Goal: Information Seeking & Learning: Learn about a topic

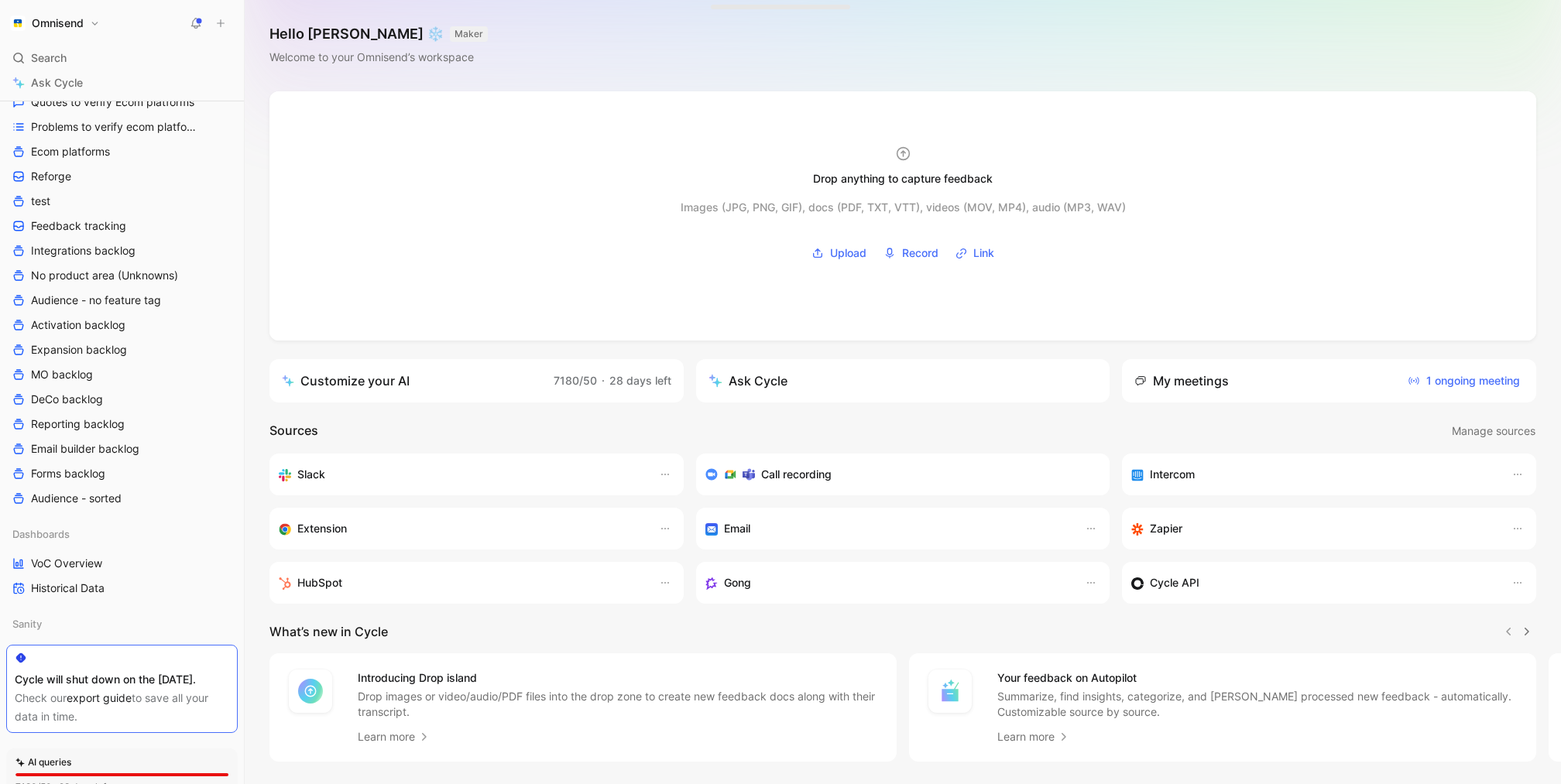
scroll to position [850, 0]
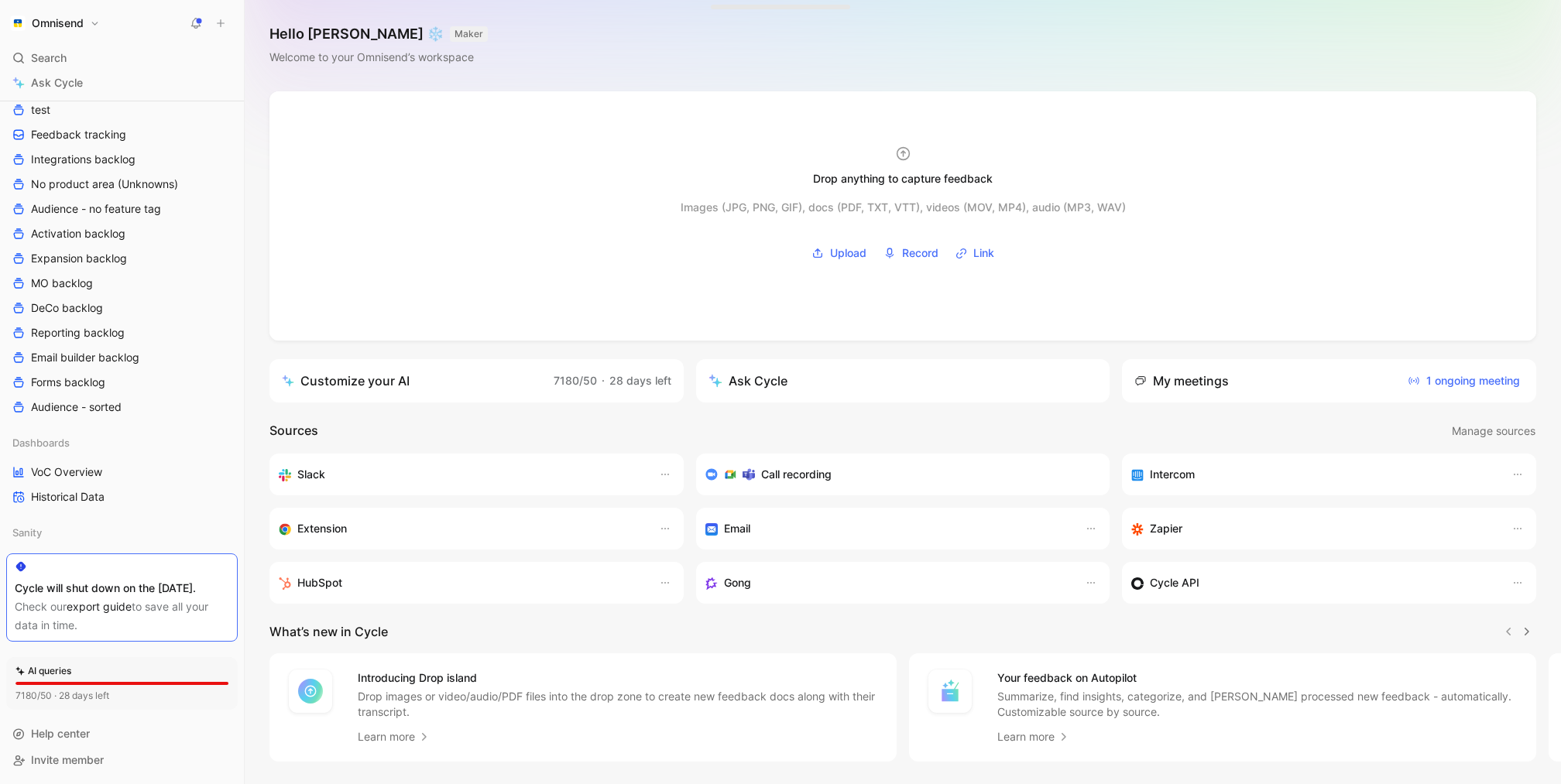
click at [123, 441] on div "Dashboards VoC Overview Historical Data" at bounding box center [121, 469] width 232 height 77
click at [116, 461] on link "VoC Overview" at bounding box center [121, 473] width 232 height 23
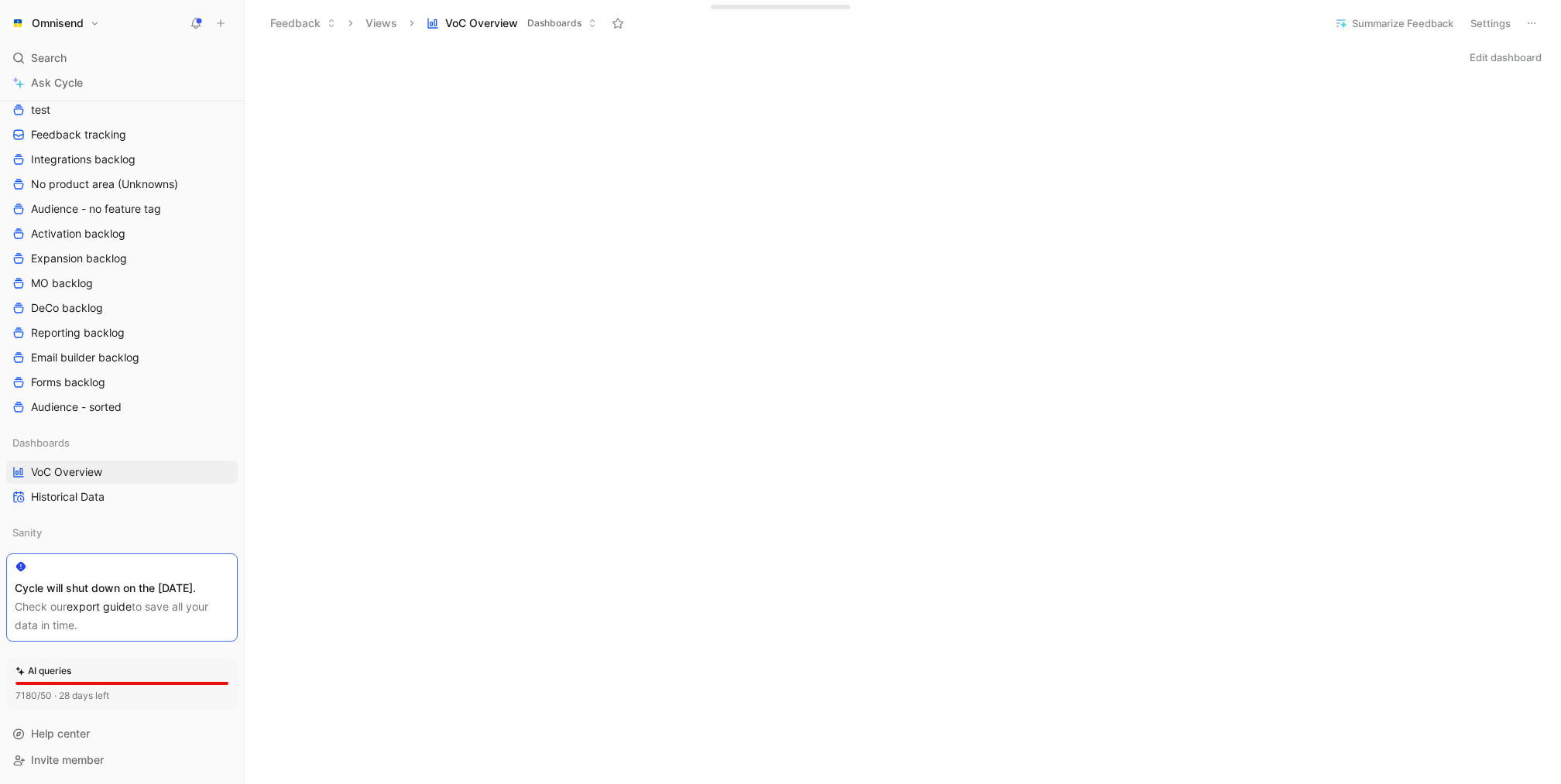
click at [1149, 53] on div "Edit dashboard" at bounding box center [903, 57] width 1317 height 22
click at [938, 61] on div "Edit dashboard" at bounding box center [903, 57] width 1317 height 22
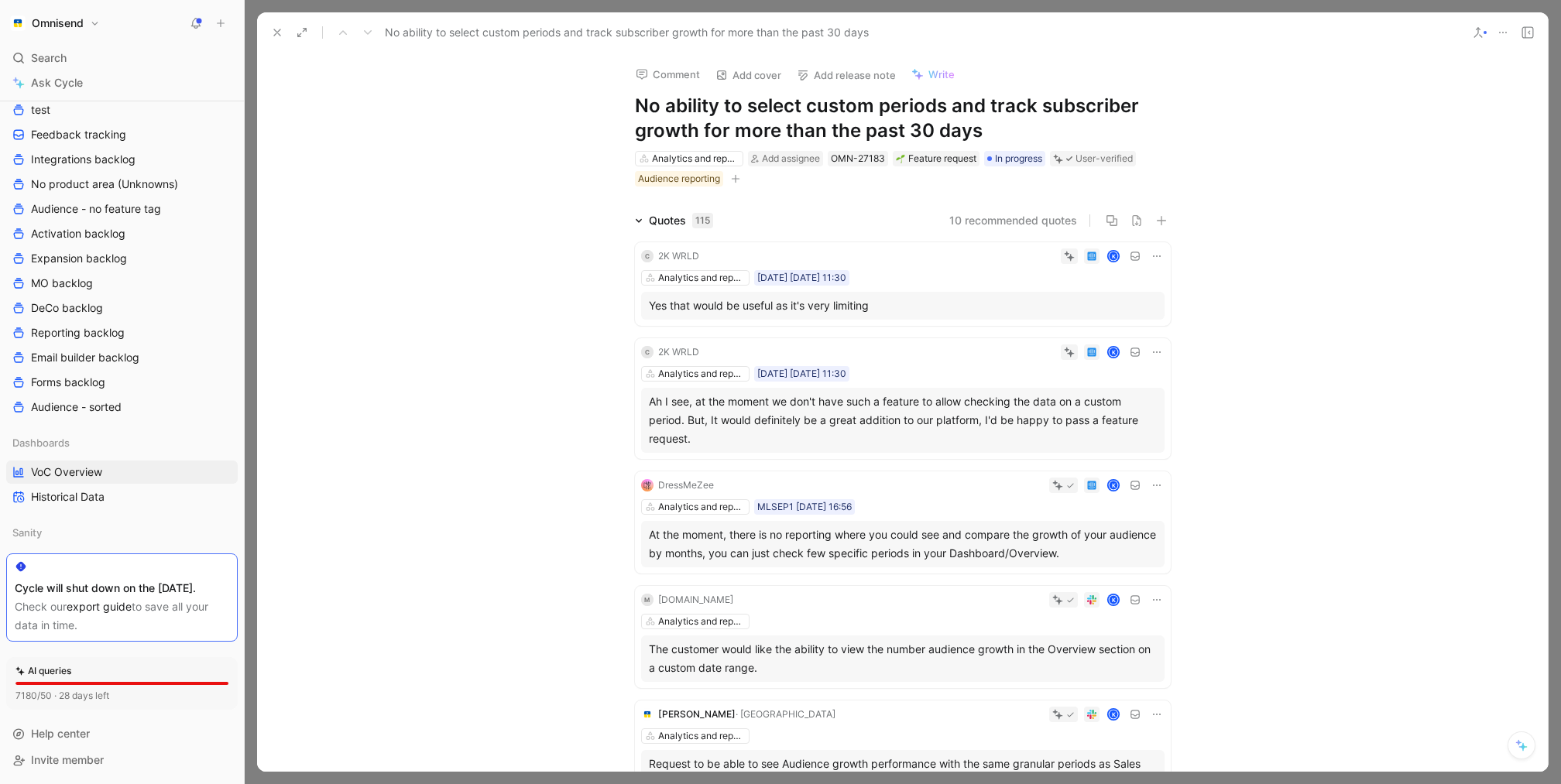
click at [884, 298] on div "Yes that would be useful as it's very limiting" at bounding box center [902, 306] width 508 height 18
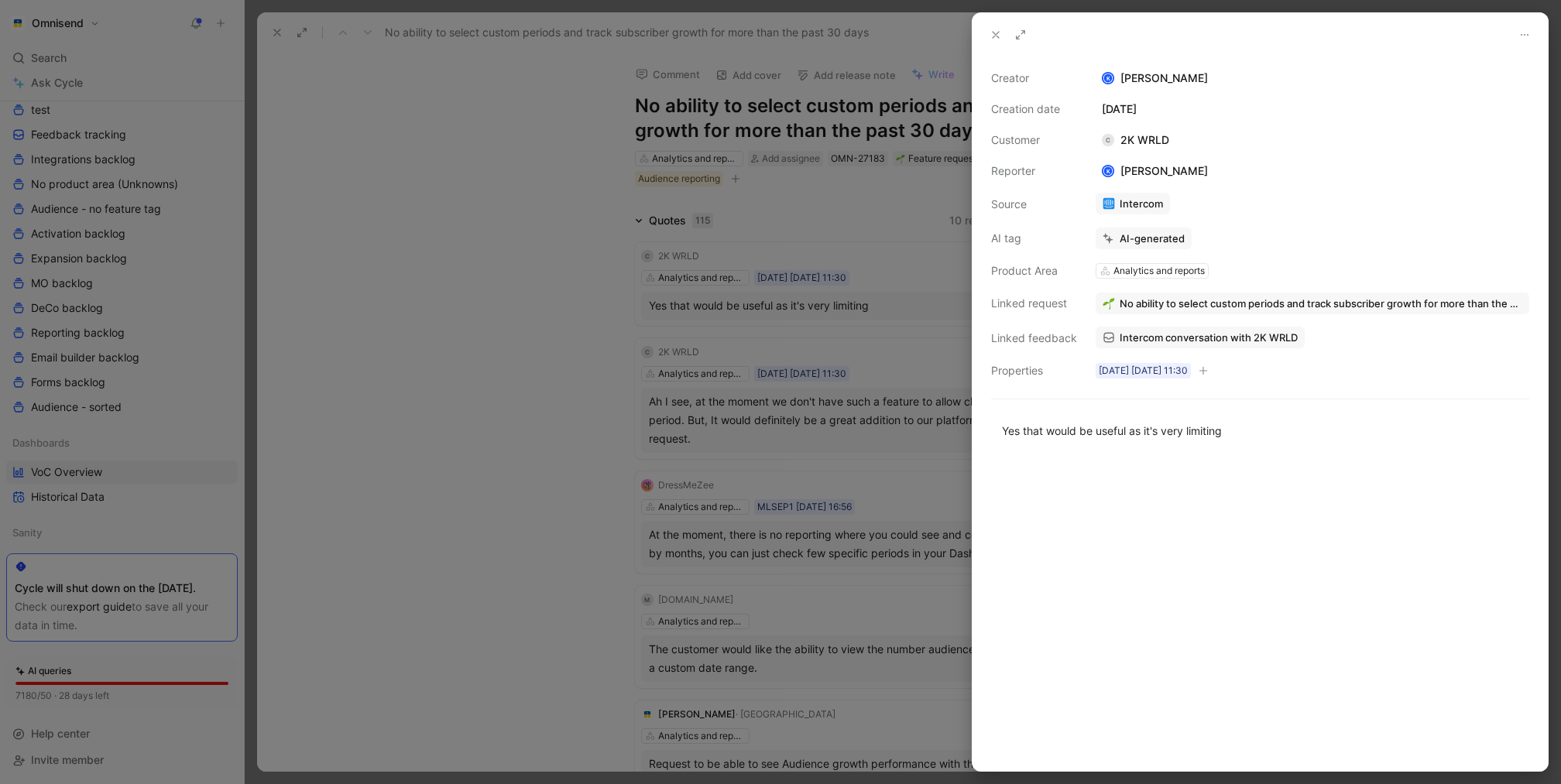
click at [1237, 341] on span "Intercom conversation with 2K WRLD" at bounding box center [1209, 337] width 178 height 14
